Goal: Task Accomplishment & Management: Complete application form

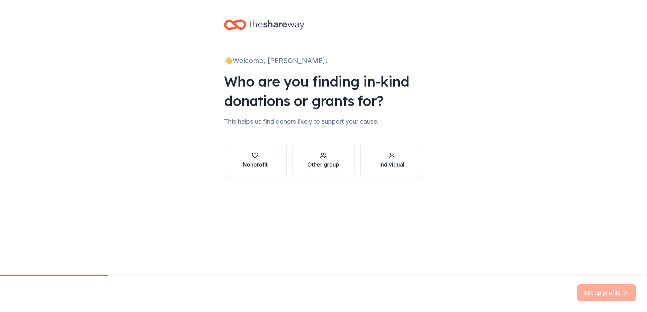
click at [257, 154] on icon "button" at bounding box center [255, 155] width 7 height 7
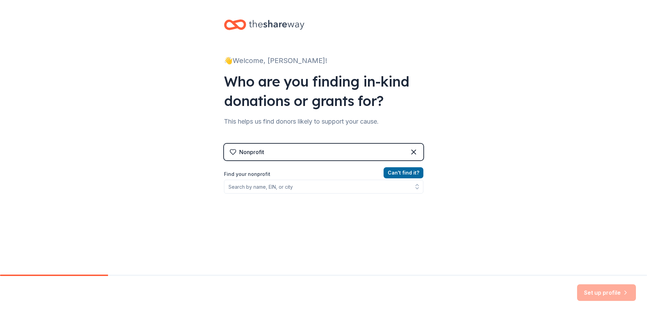
click at [299, 153] on div "Nonprofit" at bounding box center [323, 152] width 199 height 17
click at [250, 154] on div "Nonprofit" at bounding box center [251, 152] width 25 height 8
click at [266, 151] on div "Nonprofit" at bounding box center [323, 152] width 199 height 17
click at [283, 149] on div "Nonprofit" at bounding box center [323, 152] width 199 height 17
click at [266, 171] on label "Find your nonprofit" at bounding box center [323, 174] width 199 height 8
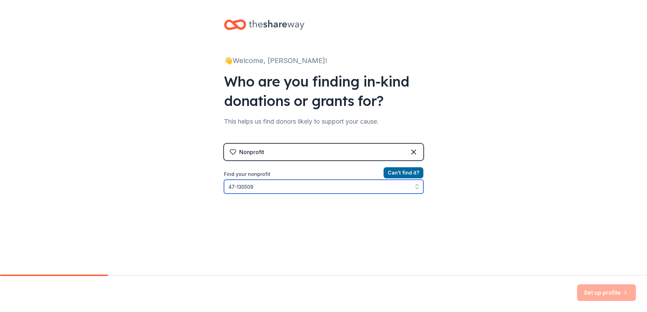
type input "[US_EMPLOYER_IDENTIFICATION_NUMBER]"
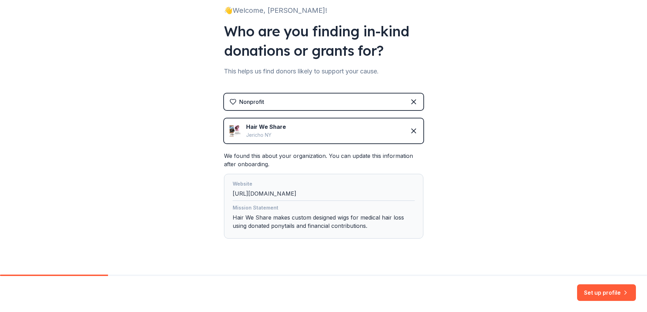
scroll to position [61, 0]
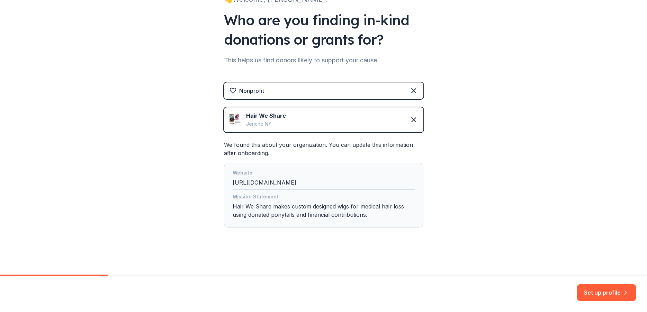
click at [609, 293] on button "Set up profile" at bounding box center [606, 292] width 59 height 17
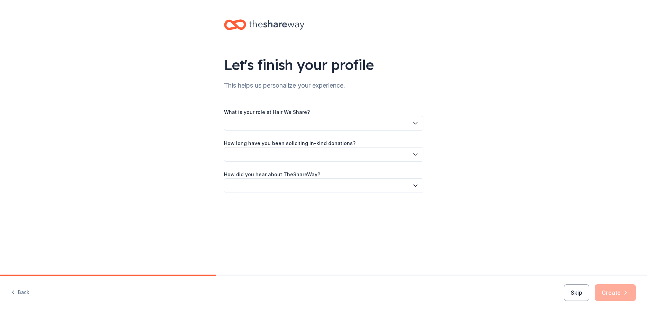
click at [332, 120] on button "button" at bounding box center [323, 123] width 199 height 15
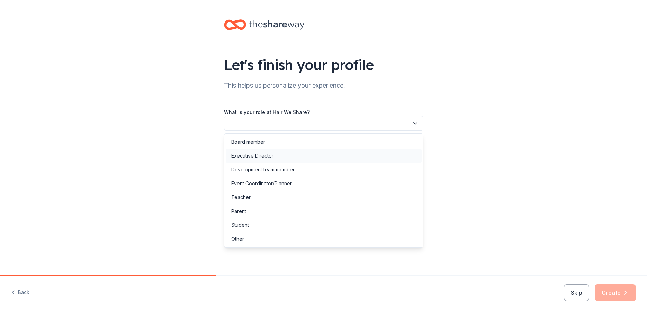
click at [262, 155] on div "Executive Director" at bounding box center [252, 156] width 42 height 8
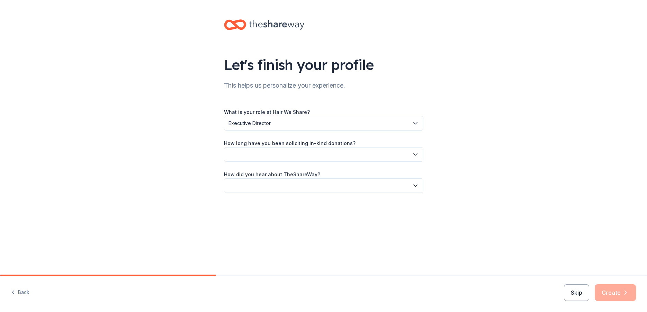
click at [376, 144] on div "How long have you been soliciting in-kind donations?" at bounding box center [323, 150] width 199 height 23
click at [373, 158] on button "button" at bounding box center [323, 154] width 199 height 15
click at [248, 214] on div "More than 5 years" at bounding box center [252, 214] width 42 height 8
click at [372, 184] on button "button" at bounding box center [323, 185] width 199 height 15
click at [256, 218] on div "Online search" at bounding box center [246, 218] width 31 height 8
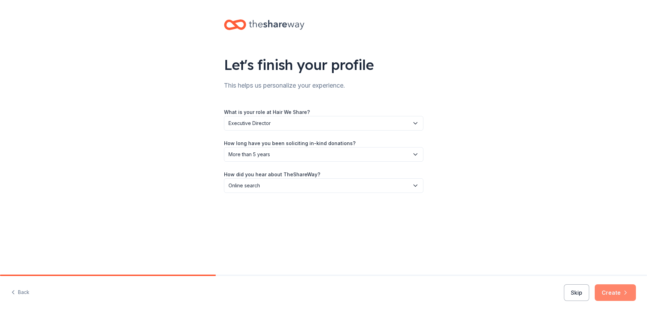
click at [620, 290] on button "Create" at bounding box center [614, 292] width 41 height 17
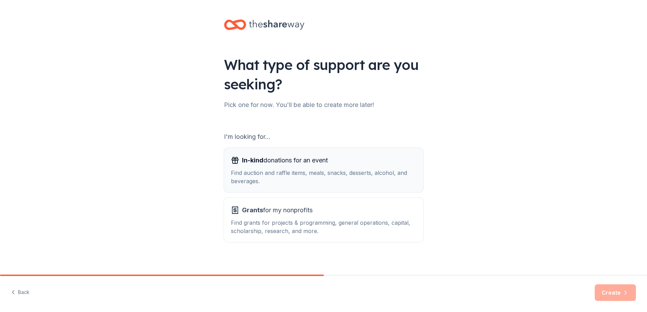
click at [273, 160] on span "In-kind donations for an event" at bounding box center [285, 160] width 86 height 11
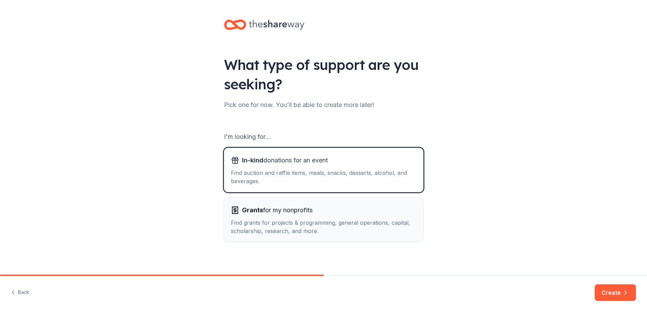
click at [301, 212] on span "Grants for my nonprofits" at bounding box center [277, 209] width 71 height 11
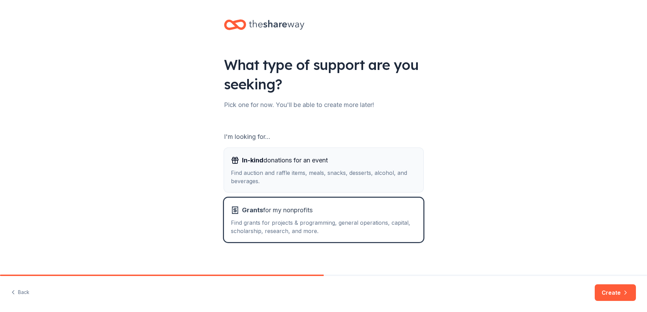
click at [295, 177] on div "Find auction and raffle items, meals, snacks, desserts, alcohol, and beverages." at bounding box center [323, 176] width 185 height 17
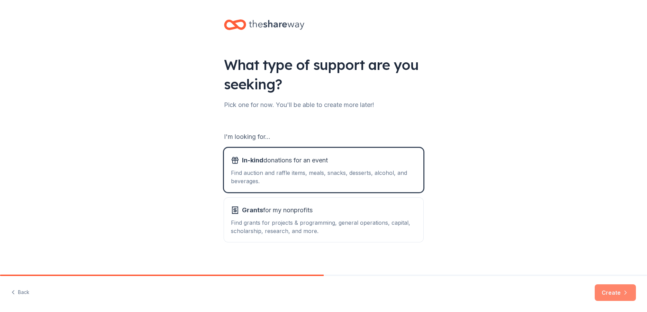
click at [610, 291] on button "Create" at bounding box center [614, 292] width 41 height 17
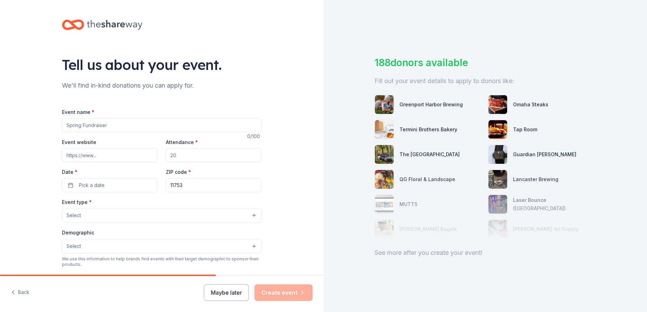
click at [100, 126] on input "Event name *" at bounding box center [161, 125] width 199 height 14
type input "Hair We Share 12th annual Gala"
click at [91, 156] on input "Event website" at bounding box center [109, 155] width 95 height 14
paste input "[URL][DOMAIN_NAME]"
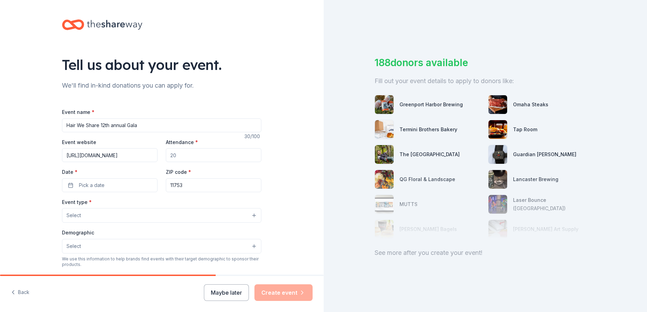
type input "[URL][DOMAIN_NAME]"
click at [181, 155] on input "Attendance *" at bounding box center [213, 155] width 95 height 14
type input "250"
click at [64, 184] on button "Pick a date" at bounding box center [109, 185] width 95 height 14
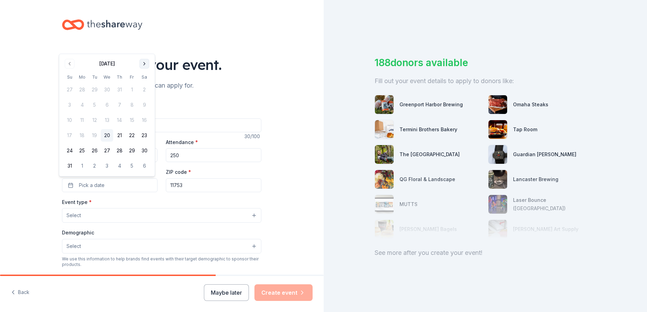
click at [145, 63] on button "Go to next month" at bounding box center [144, 64] width 10 height 10
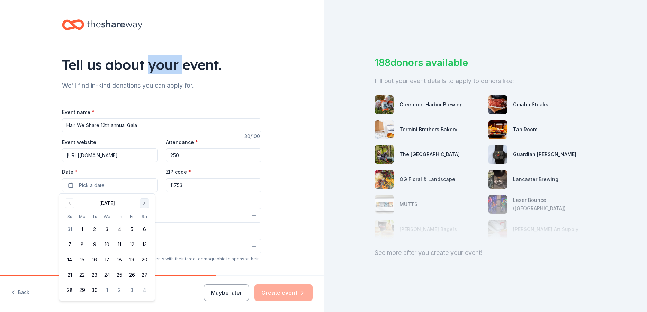
click at [145, 63] on div "Tell us about your event." at bounding box center [161, 64] width 199 height 19
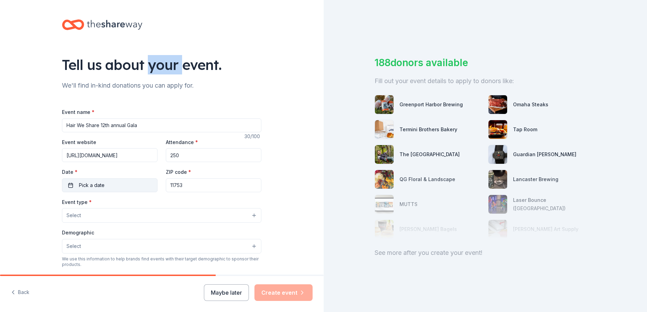
click at [67, 185] on button "Pick a date" at bounding box center [109, 185] width 95 height 14
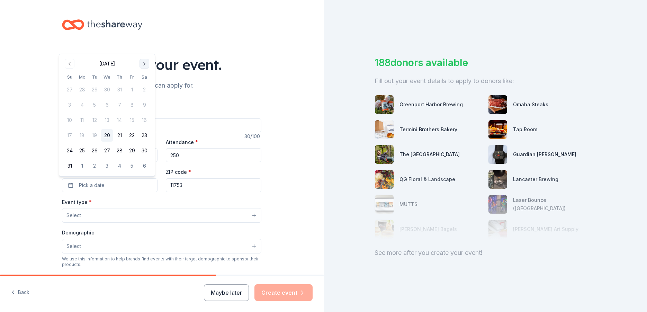
click at [143, 62] on button "Go to next month" at bounding box center [144, 64] width 10 height 10
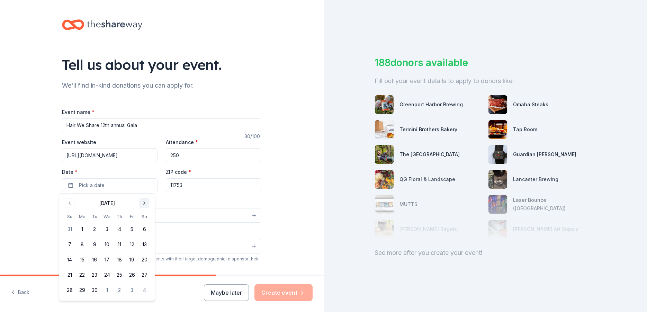
click at [141, 203] on button "Go to next month" at bounding box center [144, 203] width 10 height 10
click at [119, 246] on button "9" at bounding box center [119, 244] width 12 height 12
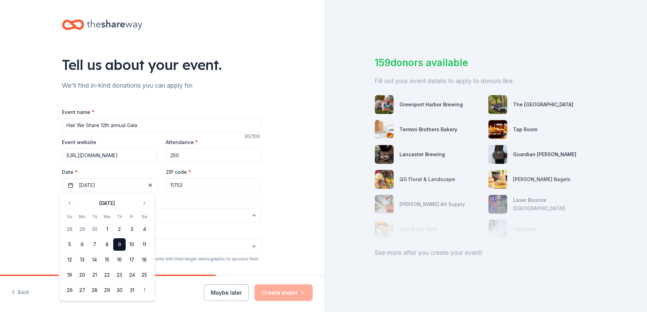
click at [20, 189] on div "Tell us about your event. We'll find in-kind donations you can apply for. Event…" at bounding box center [161, 230] width 323 height 460
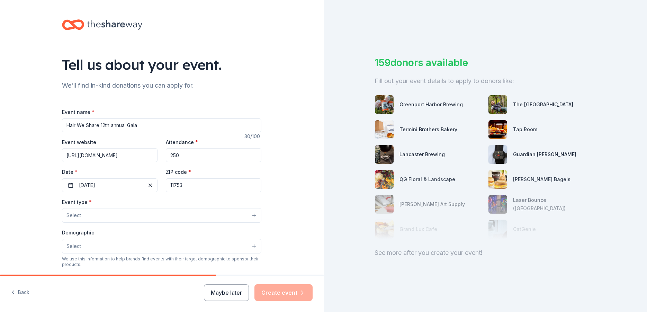
drag, startPoint x: 184, startPoint y: 183, endPoint x: 155, endPoint y: 185, distance: 29.1
click at [166, 185] on input "11753" at bounding box center [213, 185] width 95 height 14
type input "11797"
click at [76, 214] on span "Select" at bounding box center [73, 215] width 15 height 8
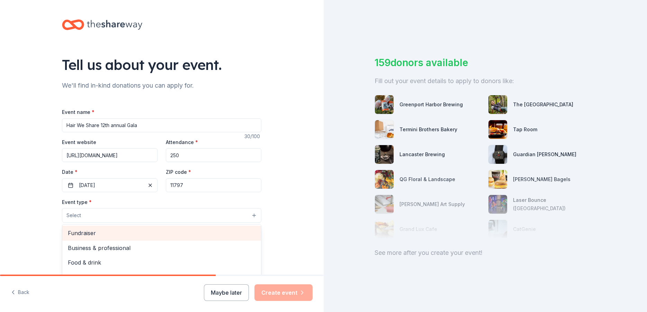
click at [84, 236] on span "Fundraiser" at bounding box center [162, 232] width 188 height 9
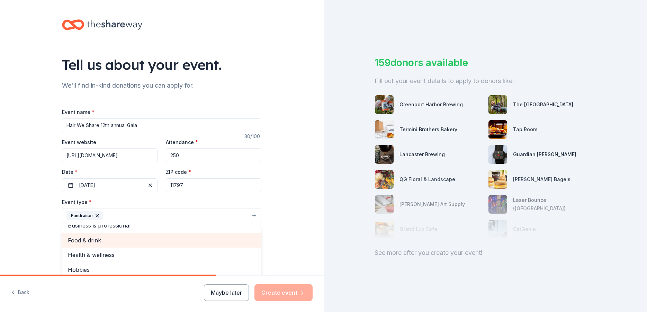
scroll to position [0, 0]
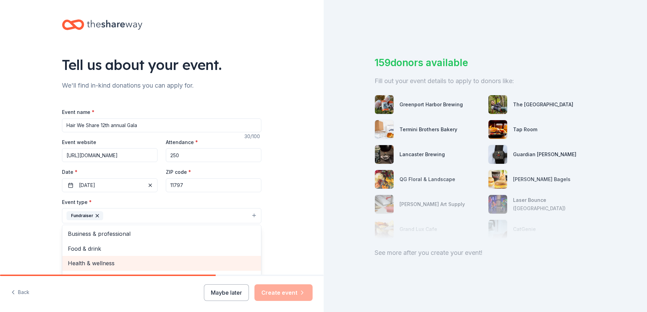
click at [94, 261] on span "Health & wellness" at bounding box center [162, 262] width 188 height 9
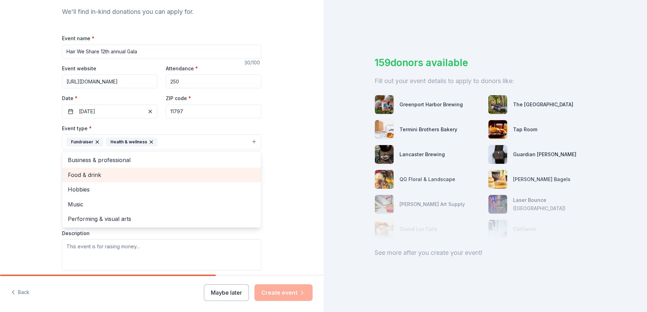
scroll to position [83, 0]
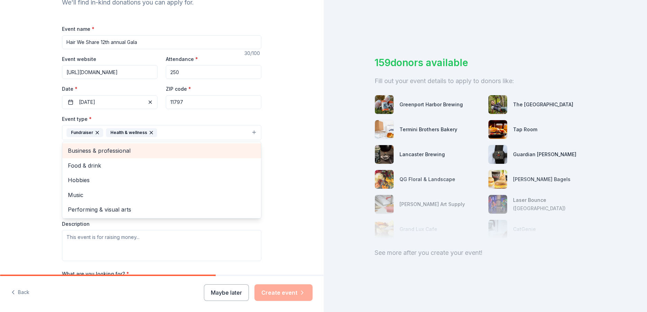
click at [101, 150] on span "Business & professional" at bounding box center [162, 150] width 188 height 9
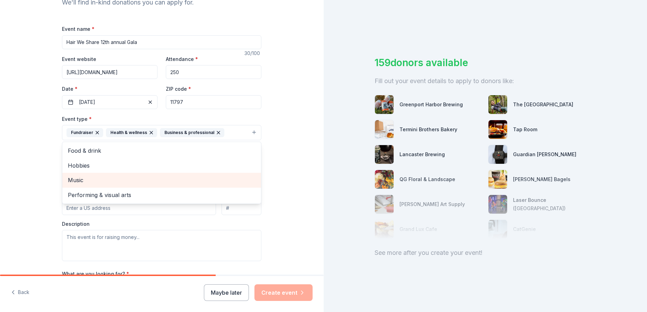
click at [76, 179] on span "Music" at bounding box center [162, 179] width 188 height 9
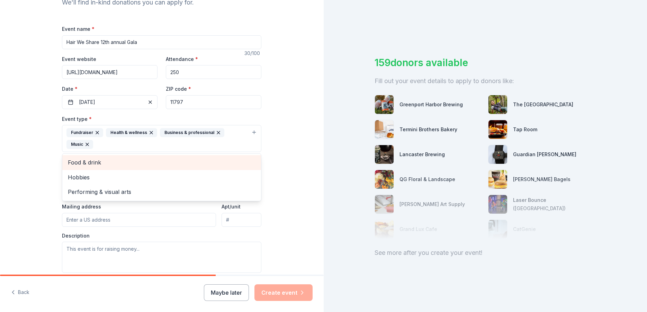
click at [80, 162] on span "Food & drink" at bounding box center [162, 162] width 188 height 9
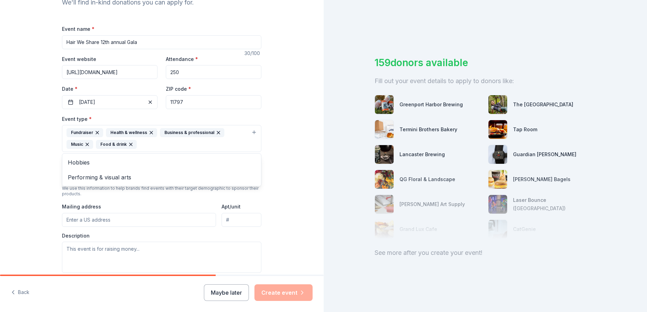
click at [84, 217] on div "Event type * Fundraiser Health & wellness Business & professional Music Food & …" at bounding box center [161, 194] width 199 height 158
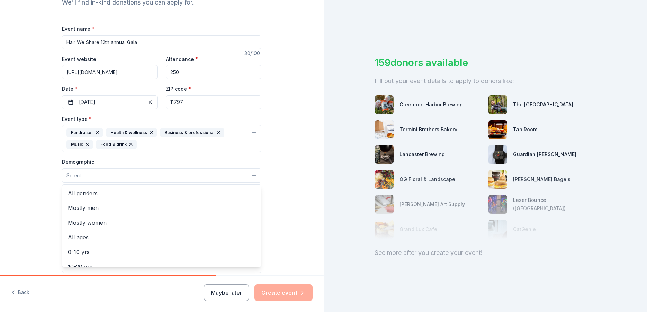
click at [85, 174] on button "Select" at bounding box center [161, 175] width 199 height 15
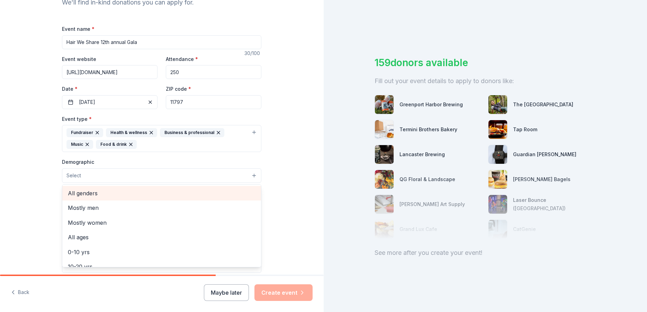
click at [89, 194] on span "All genders" at bounding box center [162, 193] width 188 height 9
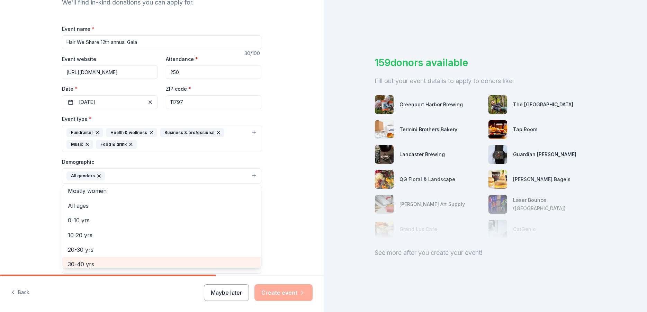
scroll to position [0, 0]
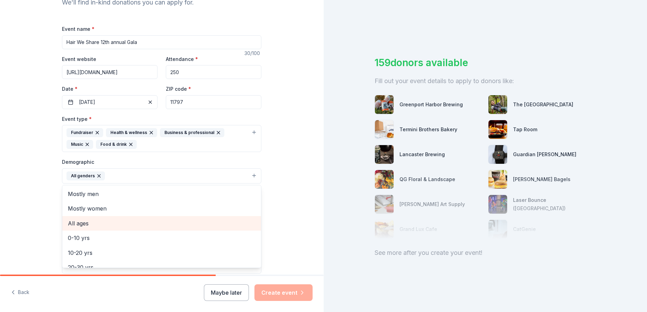
click at [81, 220] on span "All ages" at bounding box center [162, 223] width 188 height 9
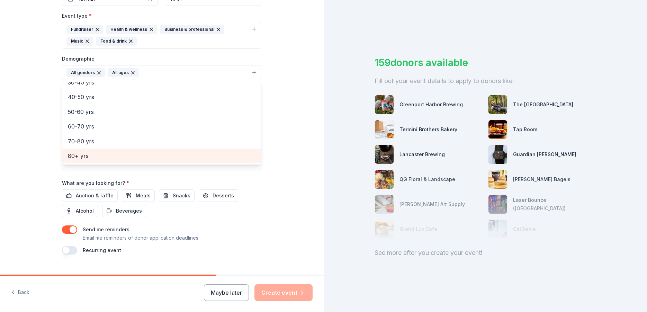
scroll to position [199, 0]
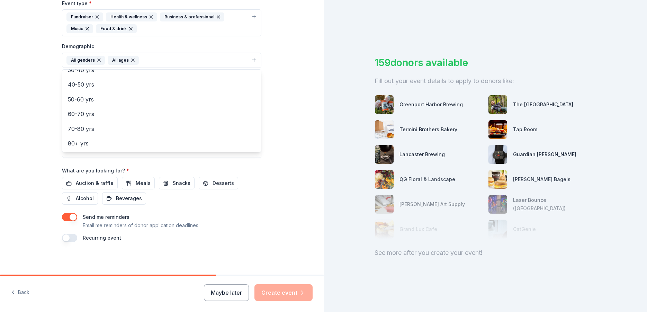
click at [97, 182] on div "Event name * Hair We Share 12th annual Gala 30 /100 Event website [URL][DOMAIN_…" at bounding box center [161, 75] width 199 height 333
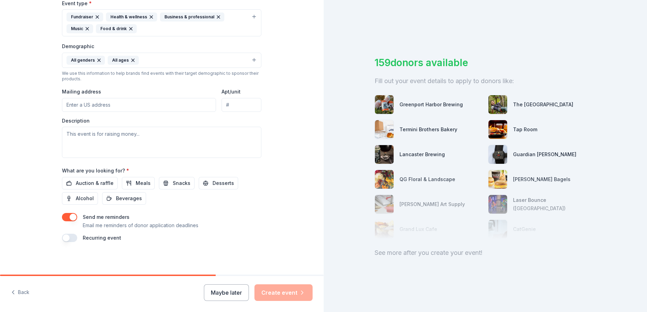
click at [94, 104] on input "Mailing address" at bounding box center [139, 105] width 154 height 14
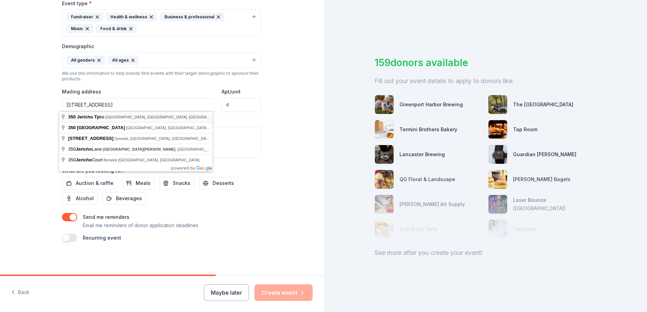
type input "[STREET_ADDRESS]"
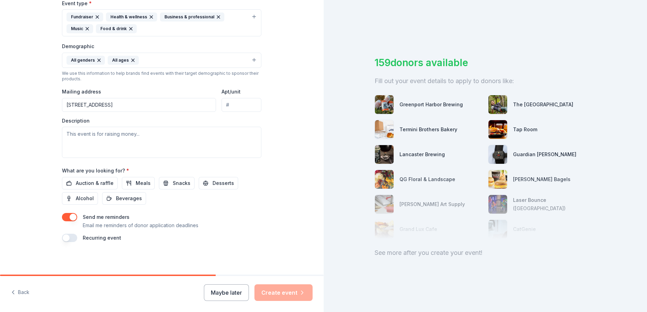
click at [217, 103] on div "Mailing address [STREET_ADDRESS]" at bounding box center [161, 99] width 199 height 25
click at [223, 101] on input "Apt/unit" at bounding box center [241, 105] width 40 height 14
type input "003"
click at [100, 133] on textarea at bounding box center [161, 142] width 199 height 31
click at [112, 134] on textarea at bounding box center [161, 142] width 199 height 31
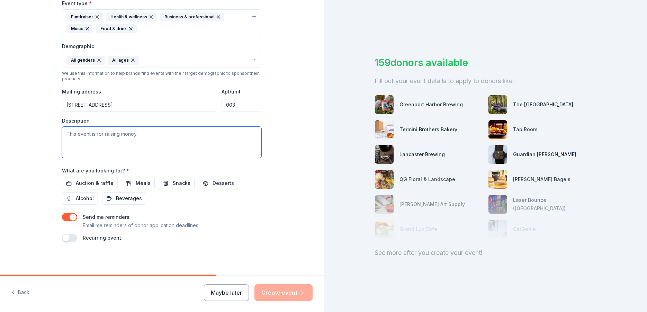
paste textarea "The Hair We Share Gala is a vital fundraising event dedicated to supporting our…"
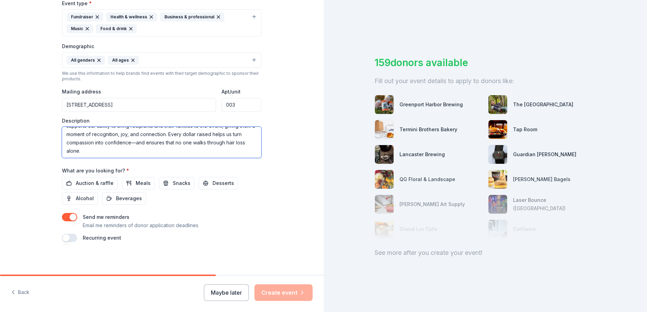
scroll to position [83, 0]
type textarea "The Hair We Share Gala is a vital fundraising event dedicated to supporting our…"
click at [95, 180] on span "Auction & raffle" at bounding box center [95, 183] width 38 height 8
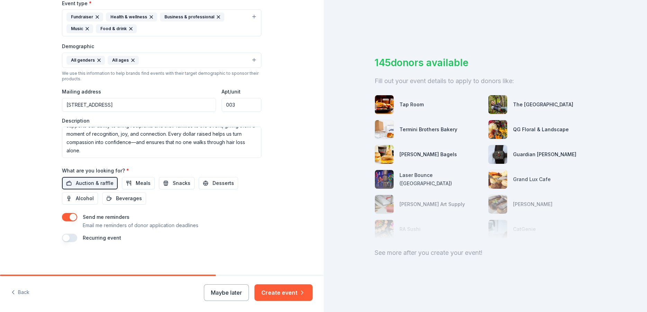
click at [113, 224] on p "Email me reminders of donor application deadlines" at bounding box center [141, 225] width 116 height 8
click at [287, 291] on button "Create event" at bounding box center [283, 292] width 58 height 17
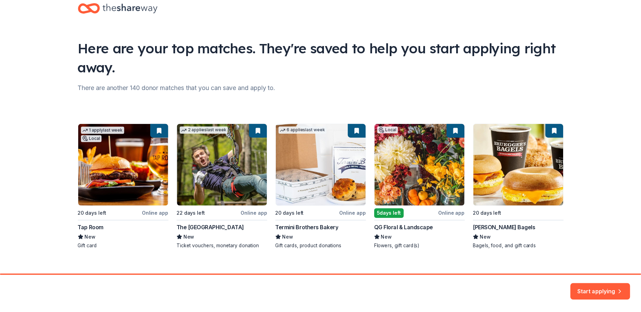
scroll to position [26, 0]
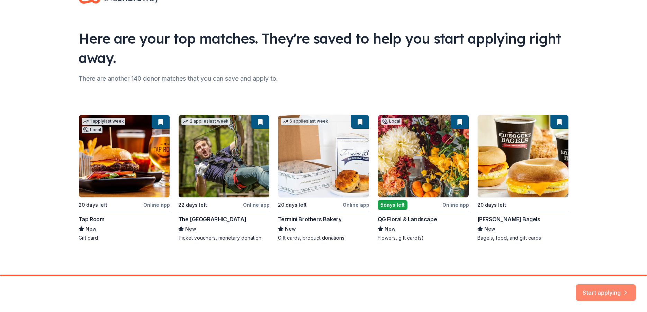
click at [597, 288] on button "Start applying" at bounding box center [605, 288] width 60 height 17
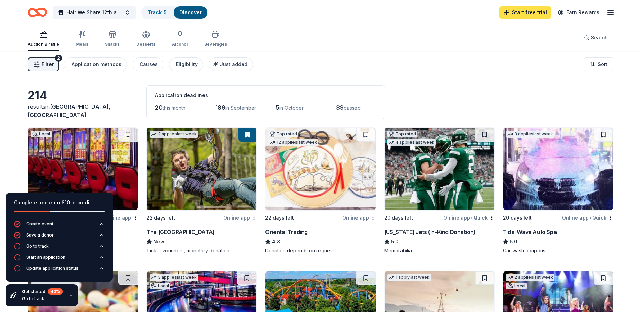
click at [538, 10] on link "Start free trial" at bounding box center [525, 12] width 52 height 12
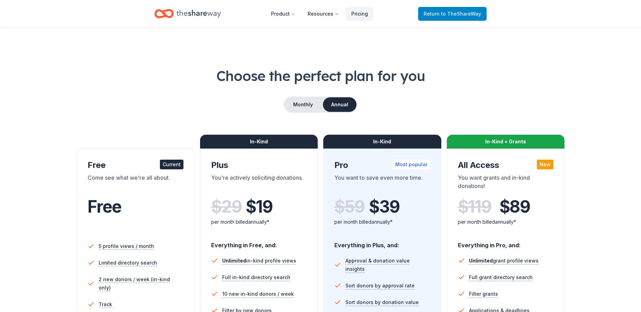
click at [457, 12] on span "to TheShareWay" at bounding box center [461, 14] width 40 height 6
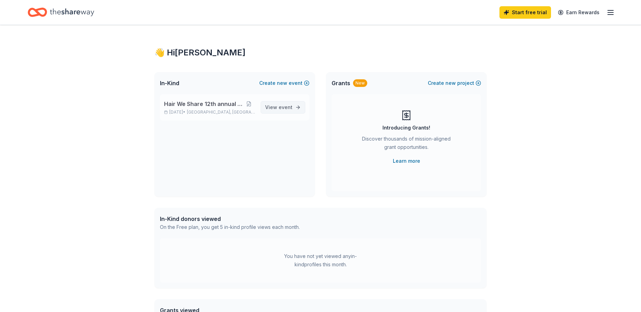
click at [279, 106] on span "View event" at bounding box center [278, 107] width 27 height 8
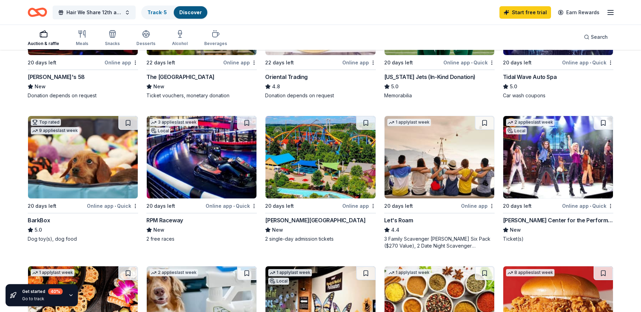
scroll to position [176, 0]
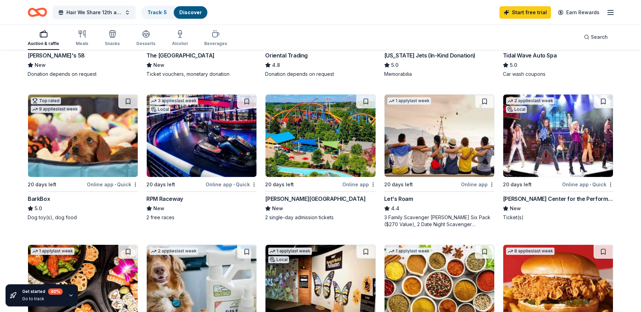
click at [353, 182] on div "Online app" at bounding box center [359, 184] width 34 height 9
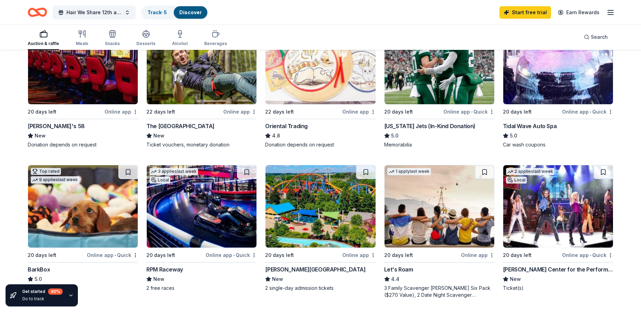
scroll to position [0, 0]
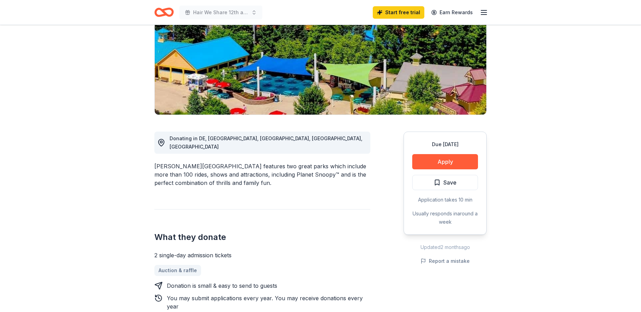
scroll to position [106, 0]
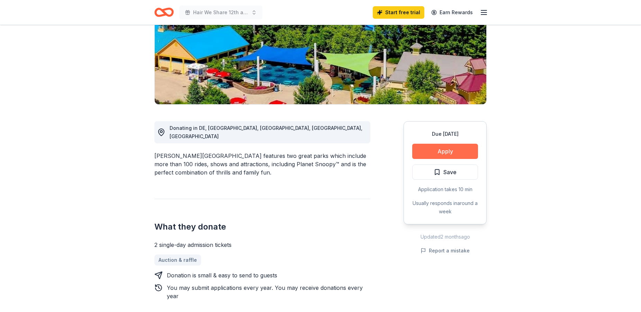
click at [442, 147] on button "Apply" at bounding box center [445, 151] width 66 height 15
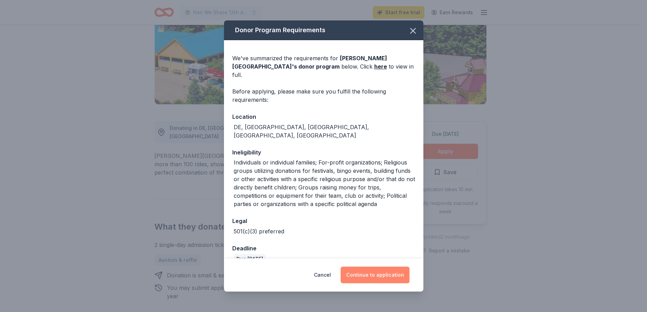
click at [371, 272] on button "Continue to application" at bounding box center [374, 274] width 69 height 17
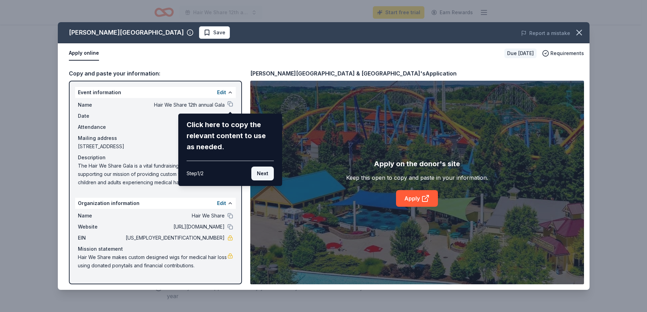
click at [264, 172] on button "Next" at bounding box center [262, 173] width 22 height 14
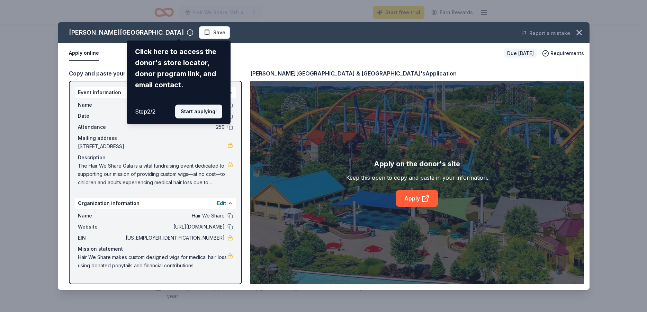
click at [198, 104] on button "Start applying!" at bounding box center [198, 111] width 47 height 14
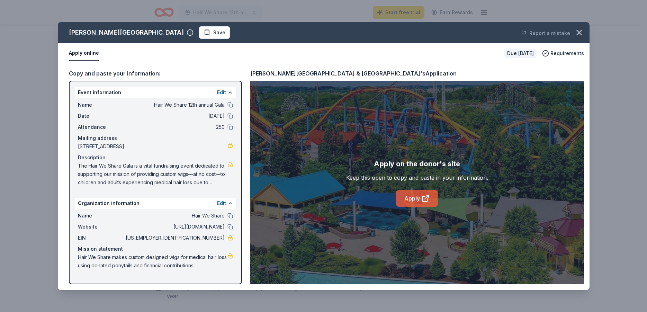
click at [413, 196] on link "Apply" at bounding box center [417, 198] width 42 height 17
click at [330, 99] on div "Apply on the donor's site Keep this open to copy and paste in your information.…" at bounding box center [417, 182] width 334 height 203
click at [430, 200] on link "Apply" at bounding box center [417, 198] width 42 height 17
click at [576, 30] on icon "button" at bounding box center [578, 32] width 5 height 5
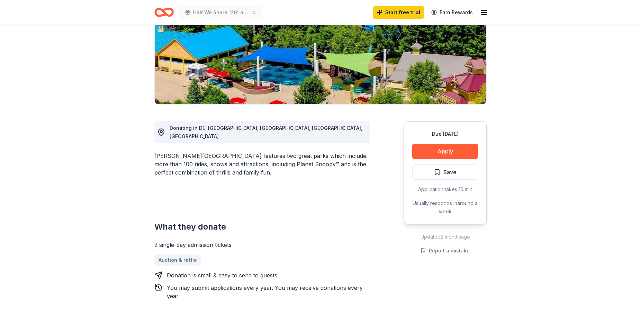
scroll to position [0, 0]
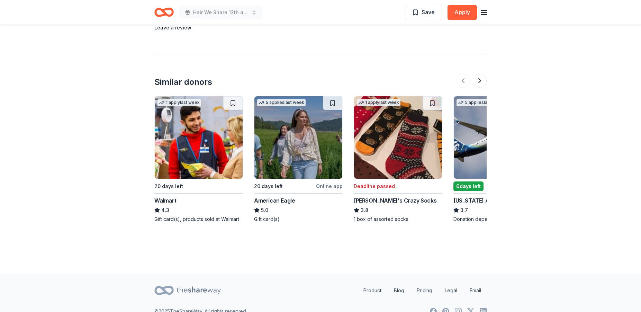
scroll to position [851, 0]
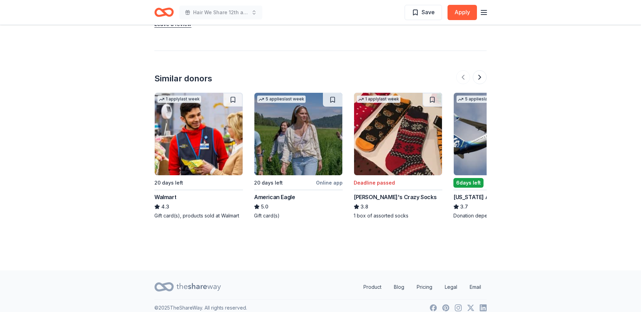
click at [473, 178] on div "6 days left" at bounding box center [468, 183] width 30 height 10
click at [479, 70] on button at bounding box center [480, 77] width 14 height 14
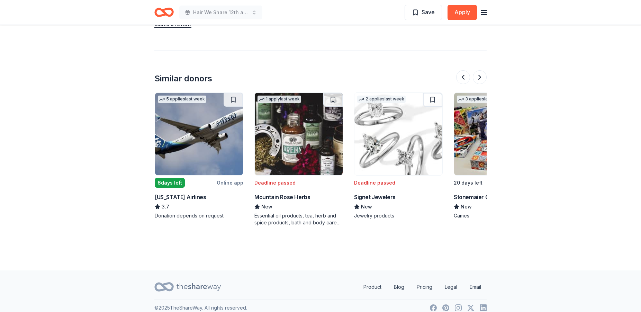
scroll to position [0, 299]
click at [478, 70] on button at bounding box center [480, 77] width 14 height 14
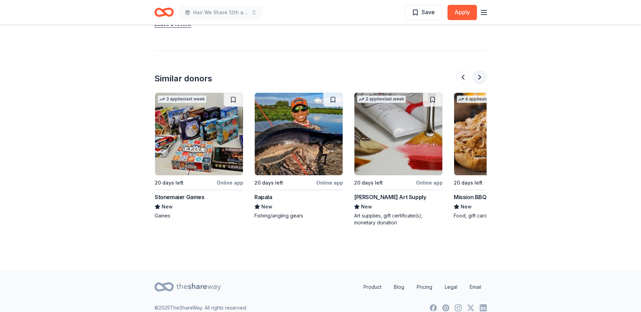
scroll to position [0, 598]
click at [479, 70] on button at bounding box center [480, 77] width 14 height 14
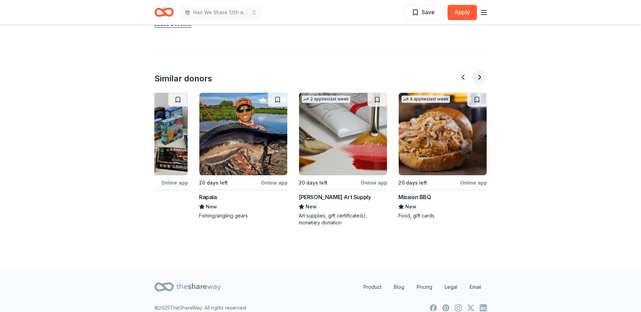
scroll to position [0, 653]
click at [481, 70] on div at bounding box center [471, 77] width 30 height 14
click at [458, 70] on button at bounding box center [463, 77] width 14 height 14
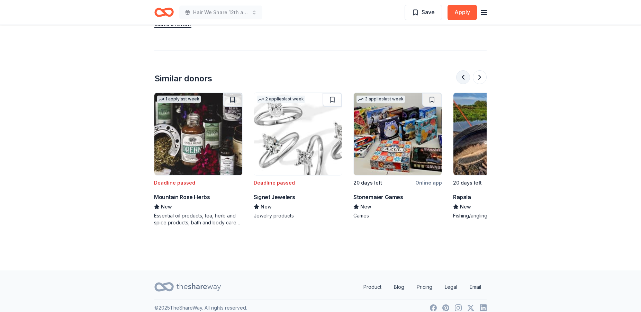
click at [463, 70] on button at bounding box center [463, 77] width 14 height 14
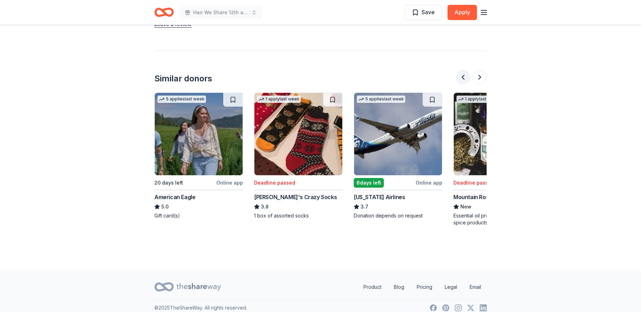
click at [463, 70] on button at bounding box center [463, 77] width 14 height 14
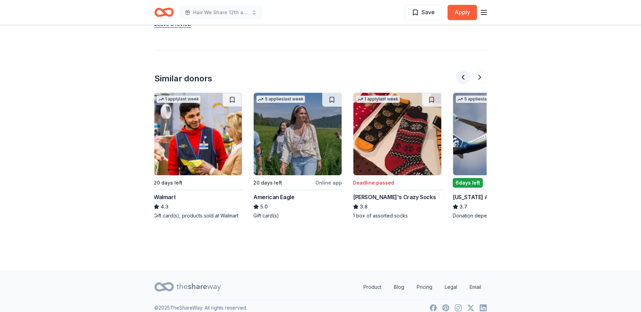
scroll to position [0, 0]
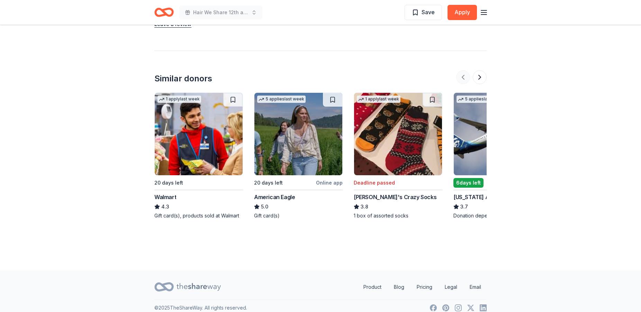
click at [463, 70] on div at bounding box center [471, 77] width 30 height 14
click at [482, 10] on line "button" at bounding box center [484, 10] width 6 height 0
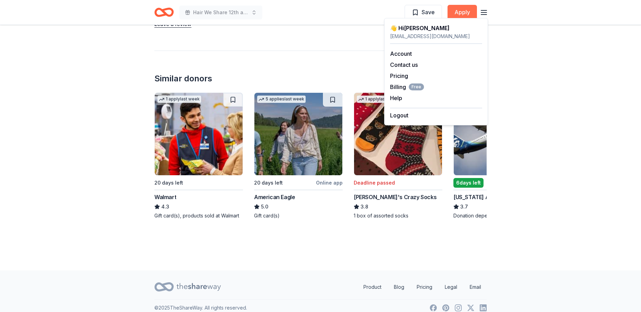
click at [467, 9] on button "Apply" at bounding box center [461, 12] width 29 height 15
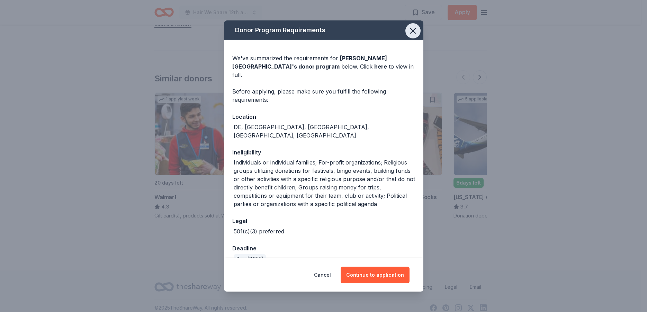
click at [408, 31] on icon "button" at bounding box center [413, 31] width 10 height 10
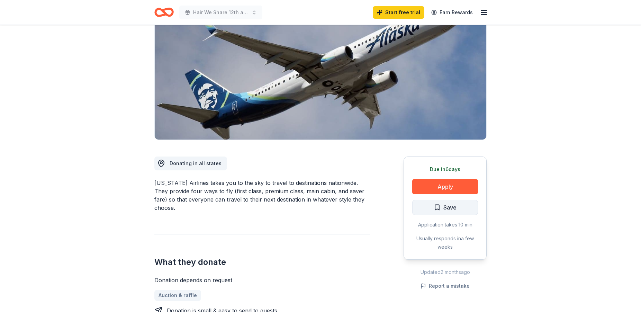
scroll to position [71, 0]
click at [450, 191] on button "Apply" at bounding box center [445, 186] width 66 height 15
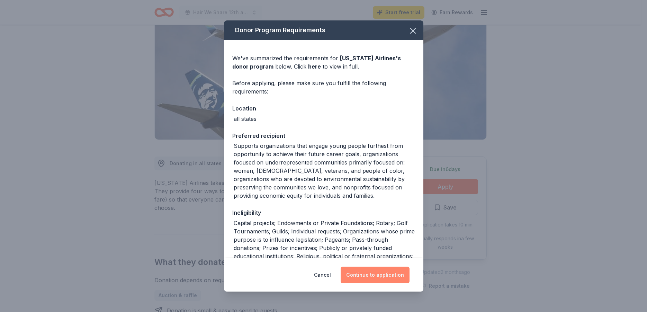
click at [384, 269] on button "Continue to application" at bounding box center [374, 274] width 69 height 17
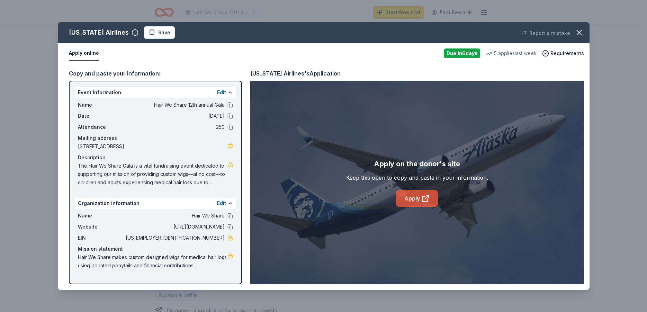
click at [419, 197] on link "Apply" at bounding box center [417, 198] width 42 height 17
click at [407, 196] on link "Apply" at bounding box center [417, 198] width 42 height 17
click at [578, 30] on icon "button" at bounding box center [579, 33] width 10 height 10
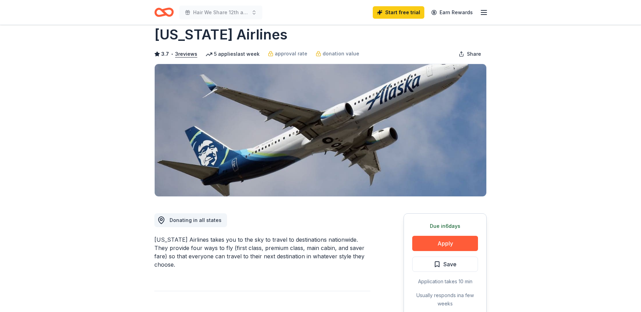
scroll to position [0, 0]
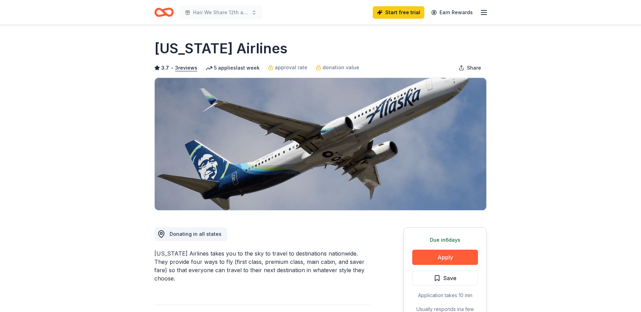
drag, startPoint x: 445, startPoint y: 30, endPoint x: 430, endPoint y: 2, distance: 31.3
